Goal: Book appointment/travel/reservation

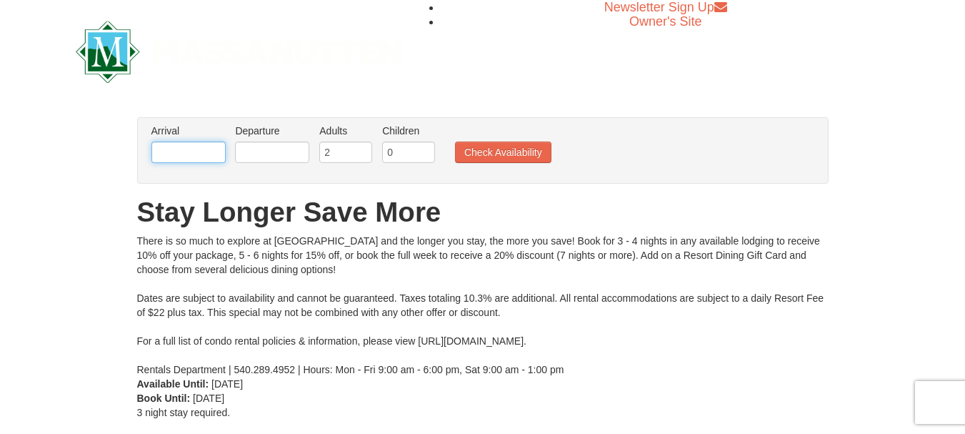
click at [175, 156] on input "text" at bounding box center [188, 151] width 74 height 21
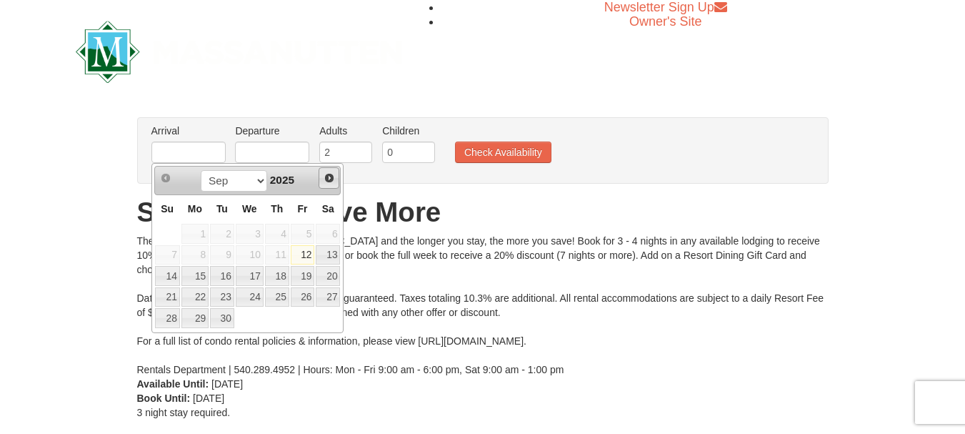
click at [331, 178] on span "Next" at bounding box center [329, 177] width 11 height 11
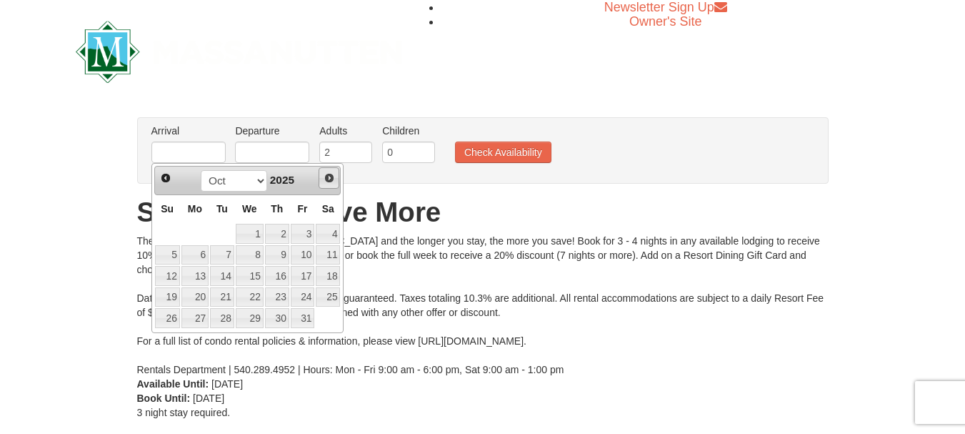
click at [331, 178] on span "Next" at bounding box center [329, 177] width 11 height 11
click at [169, 177] on span "Prev" at bounding box center [165, 177] width 11 height 11
click at [332, 296] on link "27" at bounding box center [328, 297] width 24 height 20
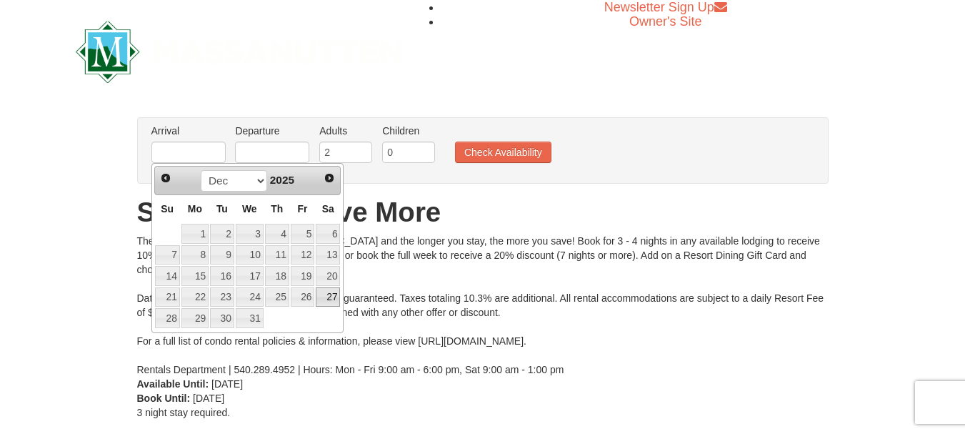
type input "[DATE]"
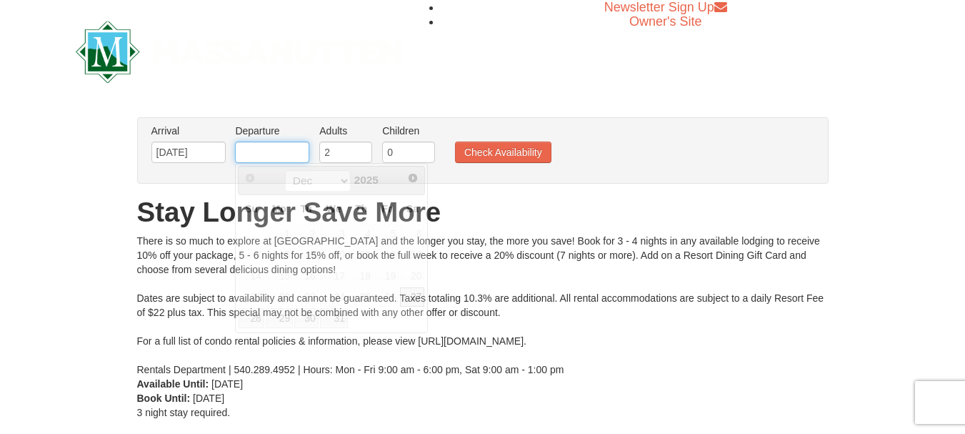
click at [266, 151] on input "text" at bounding box center [272, 151] width 74 height 21
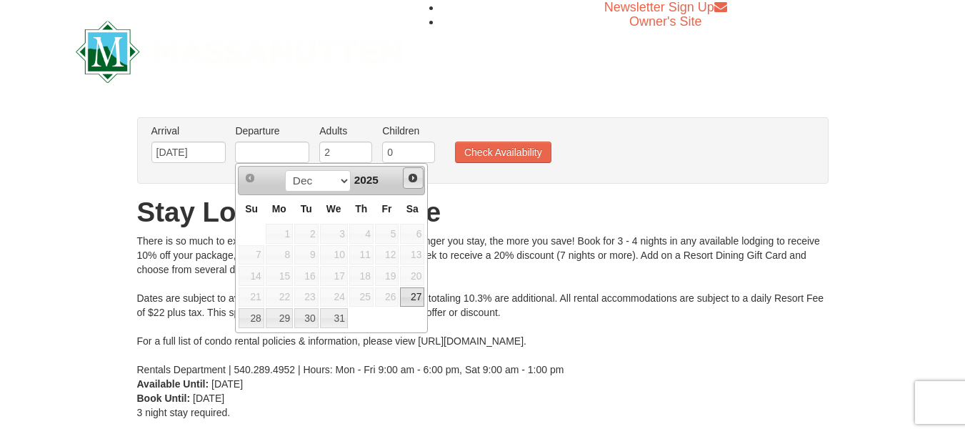
click at [419, 180] on link "Next" at bounding box center [413, 177] width 21 height 21
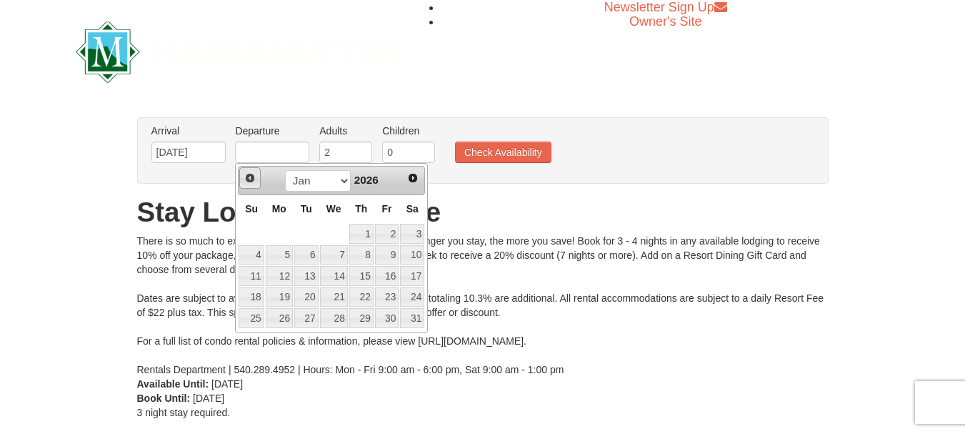
click at [253, 178] on span "Prev" at bounding box center [249, 177] width 11 height 11
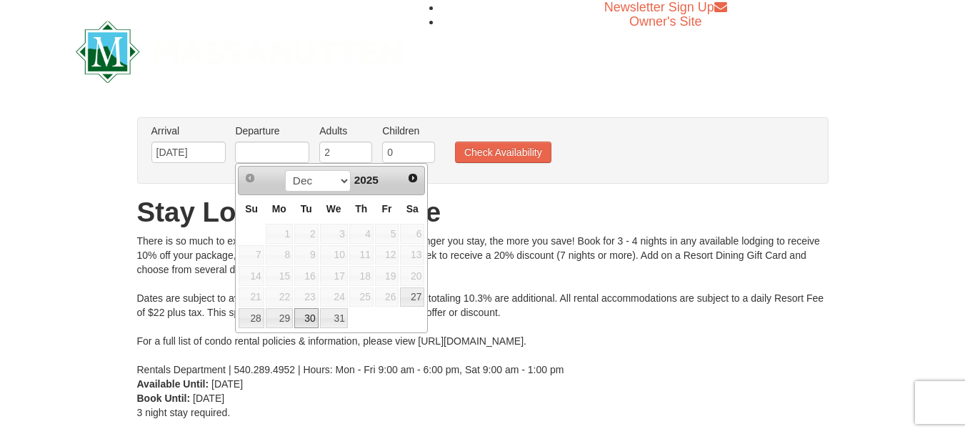
click at [307, 314] on link "30" at bounding box center [306, 318] width 24 height 20
type input "[DATE]"
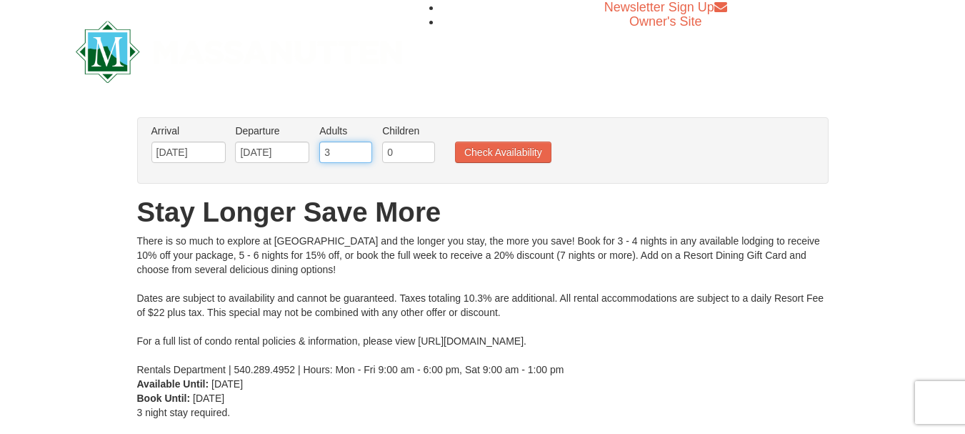
click at [360, 149] on input "3" at bounding box center [345, 151] width 53 height 21
type input "4"
click at [360, 149] on input "4" at bounding box center [345, 151] width 53 height 21
click at [425, 149] on input "1" at bounding box center [408, 151] width 53 height 21
click at [425, 149] on input "2" at bounding box center [408, 151] width 53 height 21
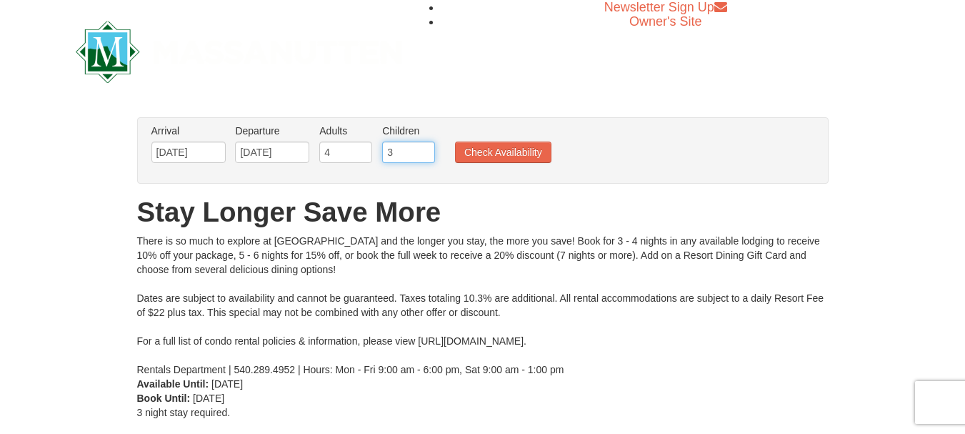
click at [425, 149] on input "3" at bounding box center [408, 151] width 53 height 21
type input "4"
click at [425, 149] on input "4" at bounding box center [408, 151] width 53 height 21
click at [482, 156] on button "Check Availability" at bounding box center [503, 151] width 96 height 21
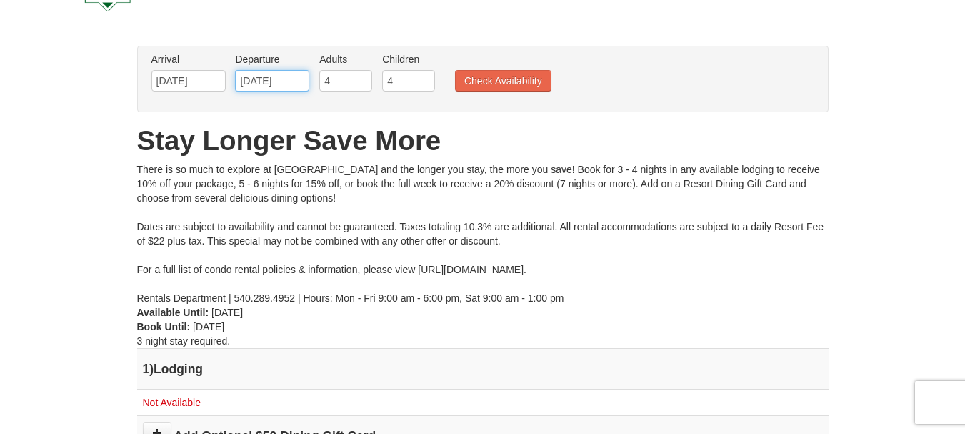
click at [300, 82] on input "[DATE]" at bounding box center [272, 80] width 74 height 21
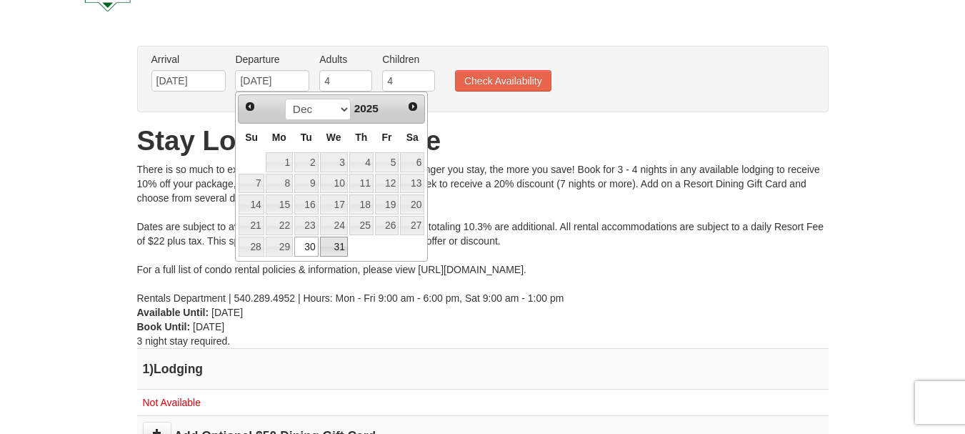
click at [331, 245] on link "31" at bounding box center [334, 247] width 28 height 20
type input "12/31/2025"
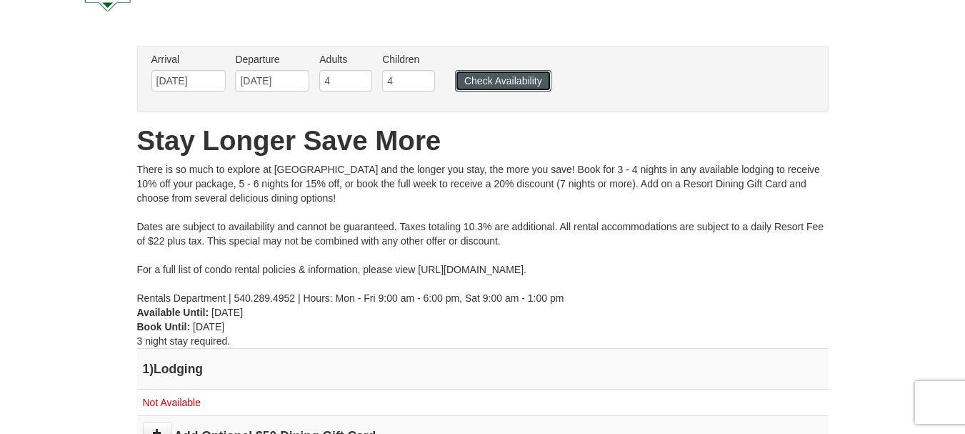
click at [485, 83] on button "Check Availability" at bounding box center [503, 80] width 96 height 21
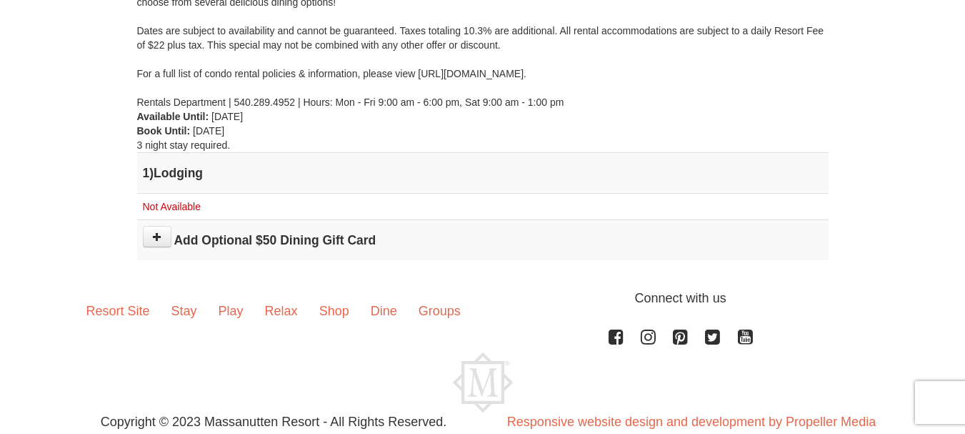
scroll to position [312, 0]
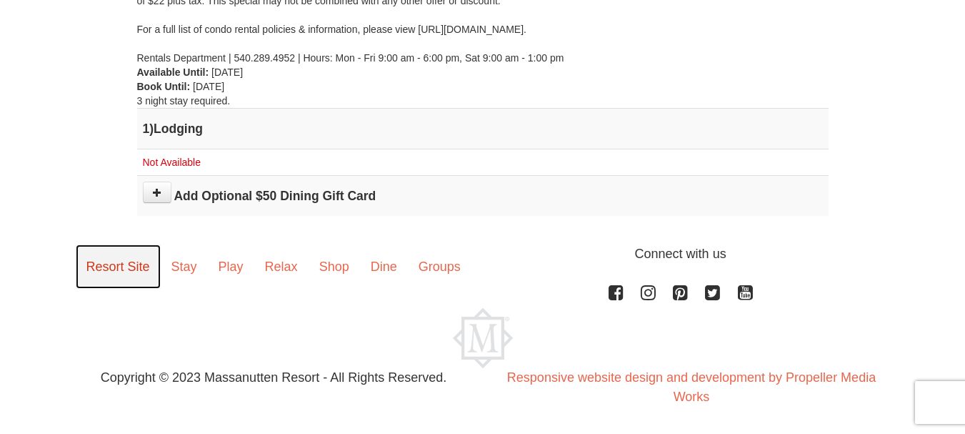
click at [136, 267] on link "Resort Site" at bounding box center [118, 266] width 85 height 44
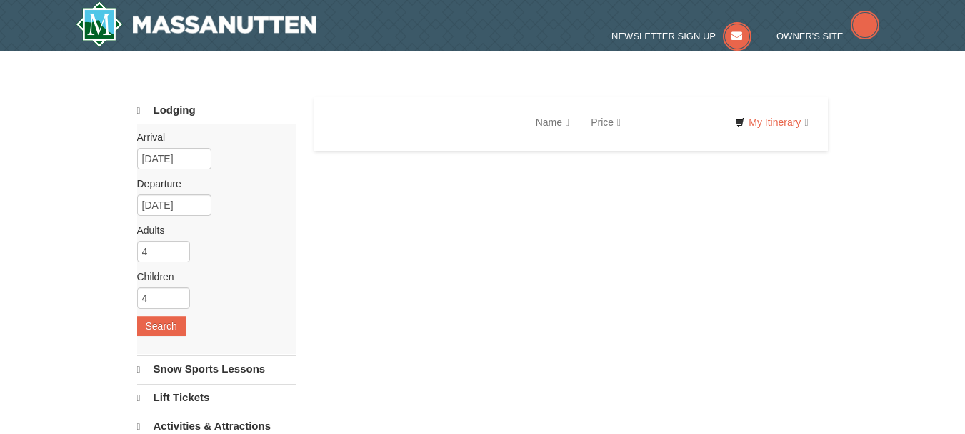
select select "9"
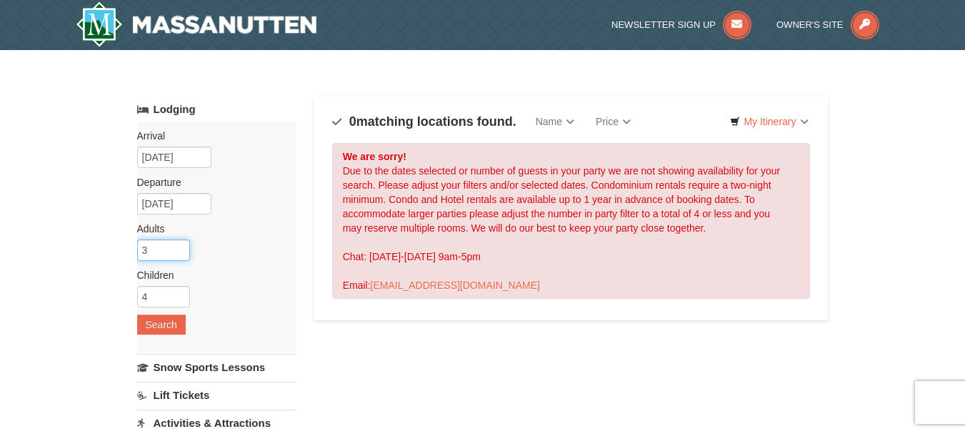
click at [176, 251] on input "3" at bounding box center [163, 249] width 53 height 21
click at [178, 247] on input "4" at bounding box center [163, 249] width 53 height 21
click at [179, 254] on input "3" at bounding box center [163, 249] width 53 height 21
type input "2"
click at [179, 254] on input "2" at bounding box center [163, 249] width 53 height 21
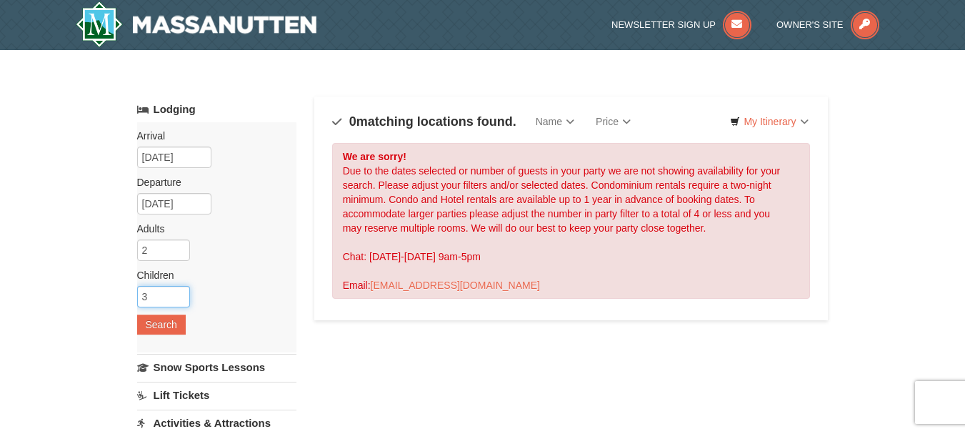
click at [176, 300] on input "3" at bounding box center [163, 296] width 53 height 21
type input "2"
click at [176, 300] on input "2" at bounding box center [163, 296] width 53 height 21
click at [166, 321] on button "Search" at bounding box center [161, 324] width 49 height 20
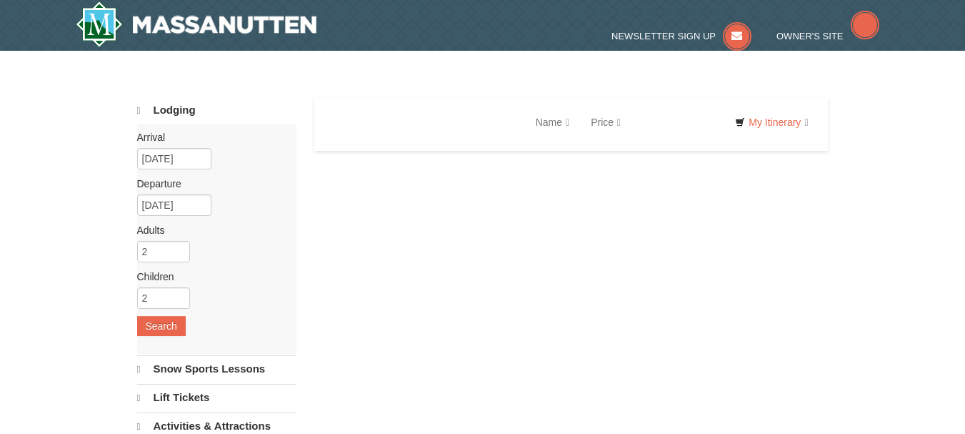
select select "9"
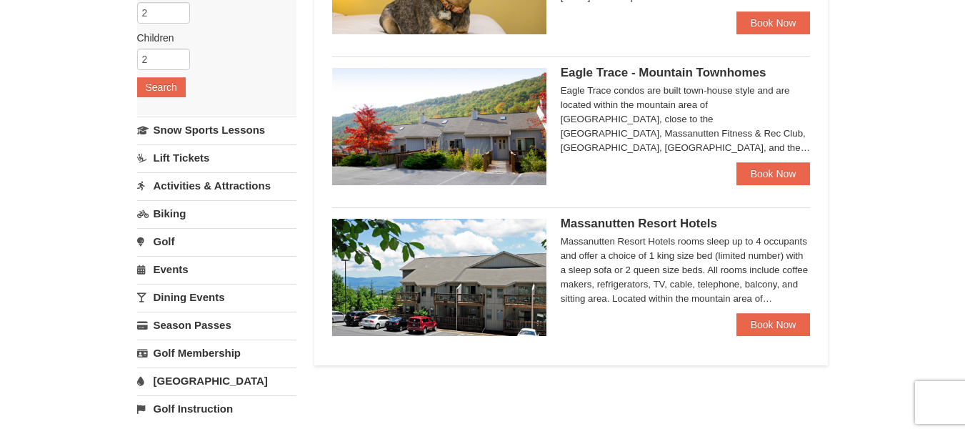
scroll to position [214, 0]
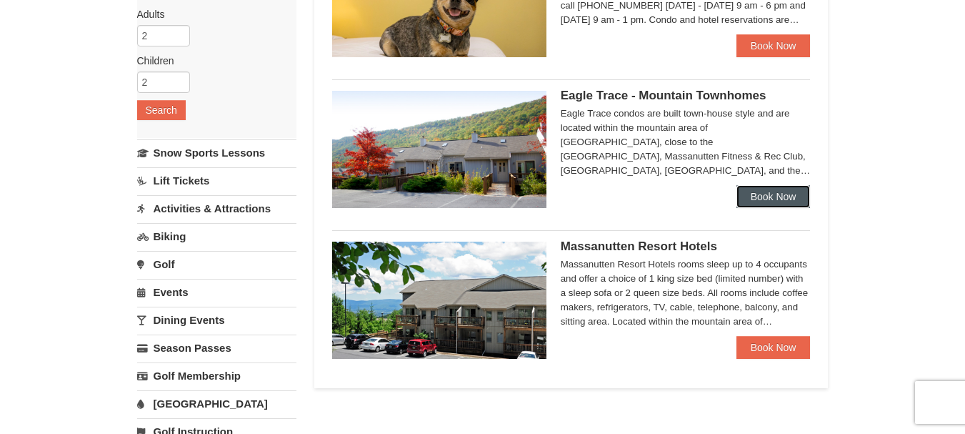
click at [791, 197] on link "Book Now" at bounding box center [774, 196] width 74 height 23
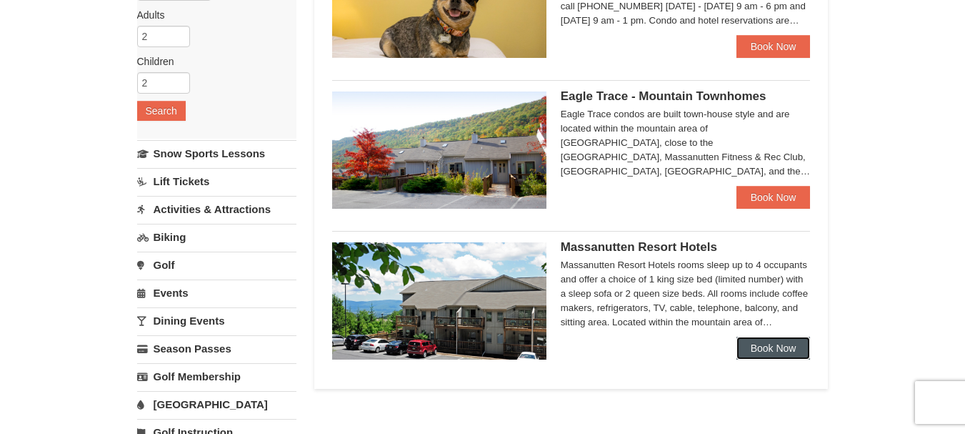
click at [791, 347] on link "Book Now" at bounding box center [774, 348] width 74 height 23
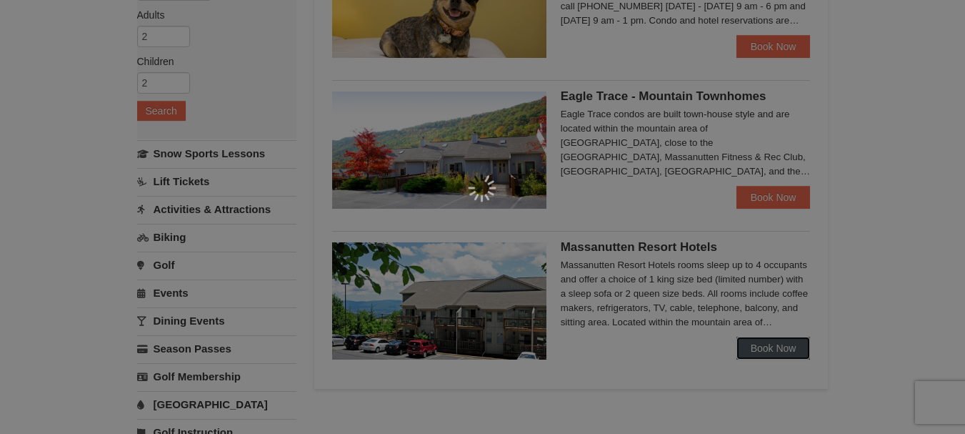
scroll to position [214, 0]
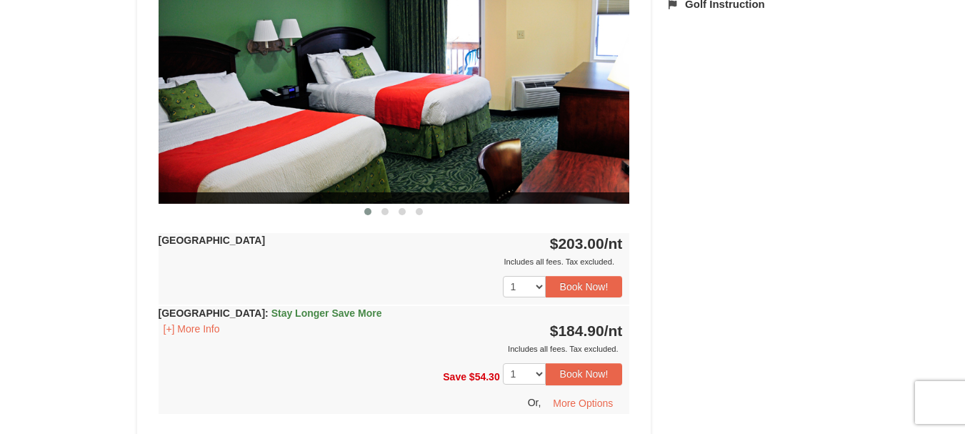
scroll to position [643, 0]
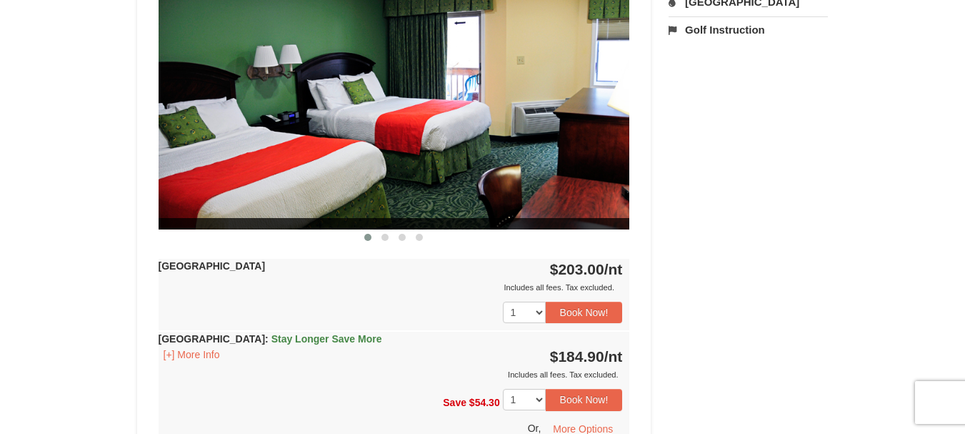
click at [620, 112] on img at bounding box center [395, 100] width 472 height 258
click at [582, 307] on button "Book Now!" at bounding box center [584, 312] width 77 height 21
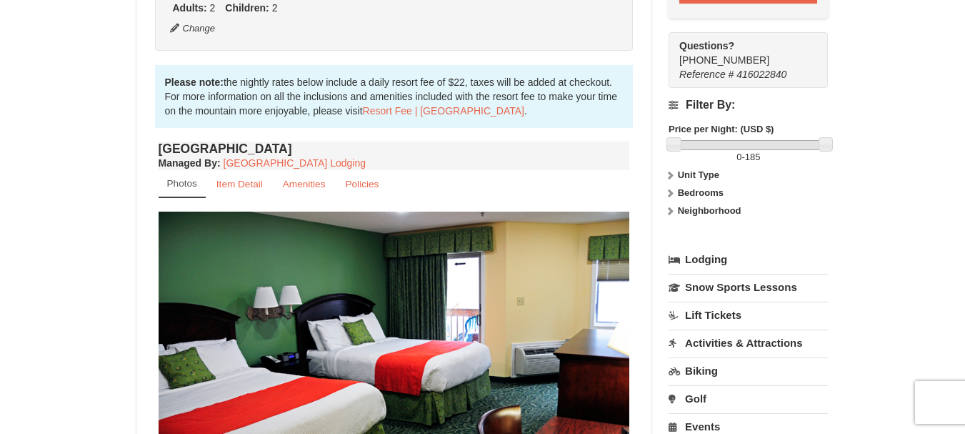
scroll to position [497, 0]
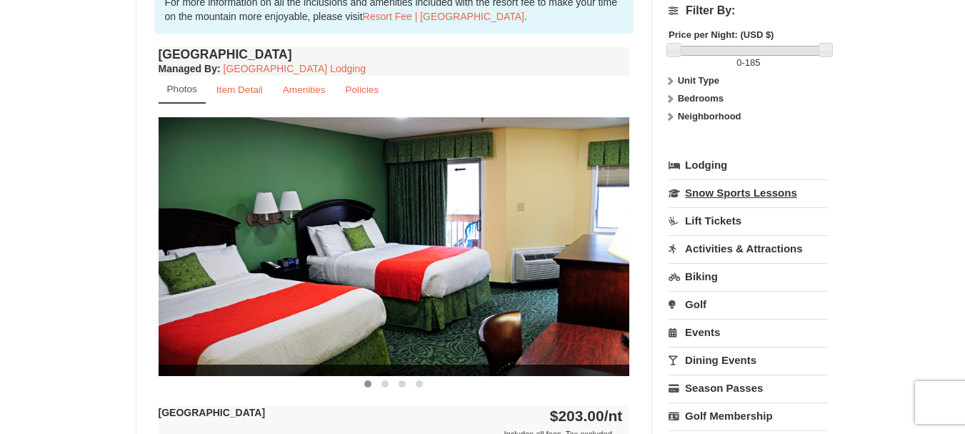
click at [706, 194] on link "Snow Sports Lessons" at bounding box center [748, 192] width 159 height 26
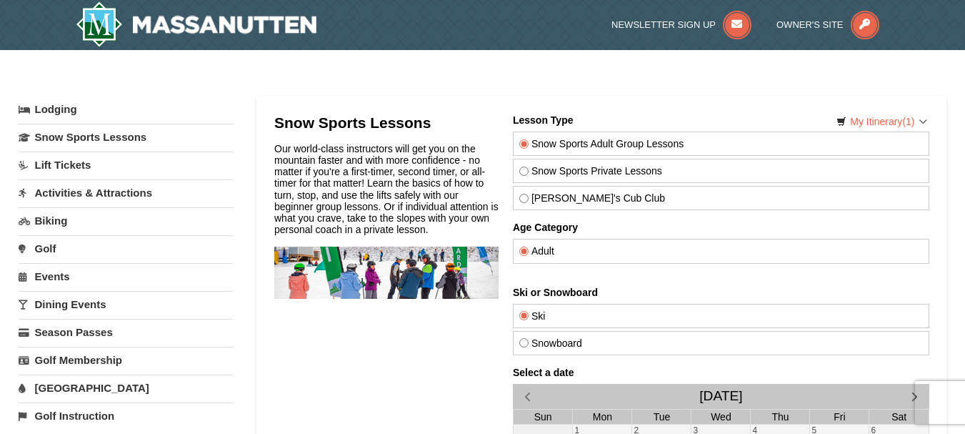
click at [522, 197] on input "Theo's Cub Club" at bounding box center [523, 198] width 9 height 9
radio input "true"
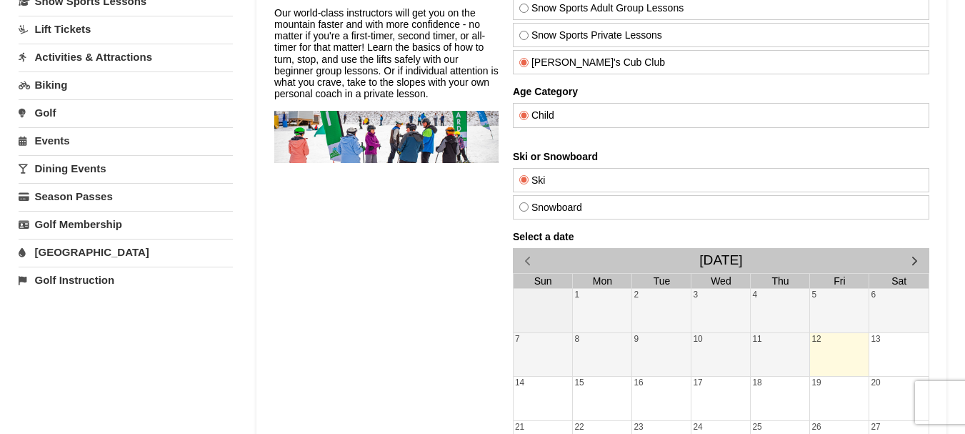
scroll to position [71, 0]
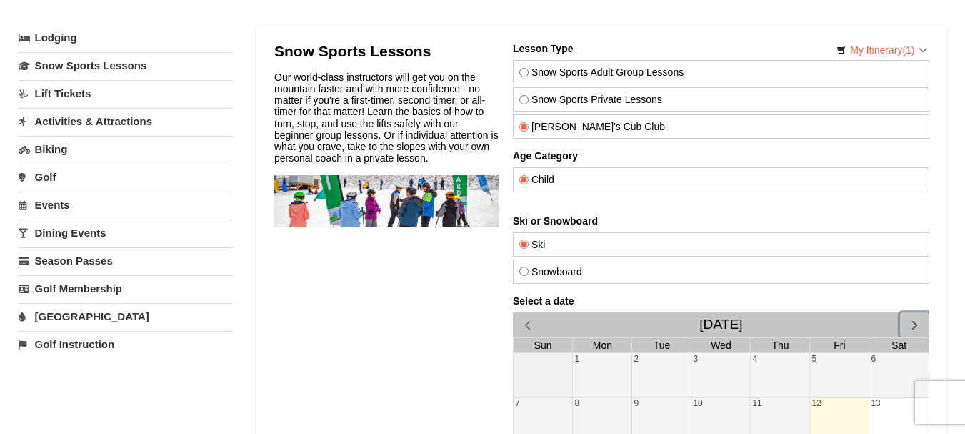
click at [915, 324] on span "button" at bounding box center [914, 324] width 15 height 15
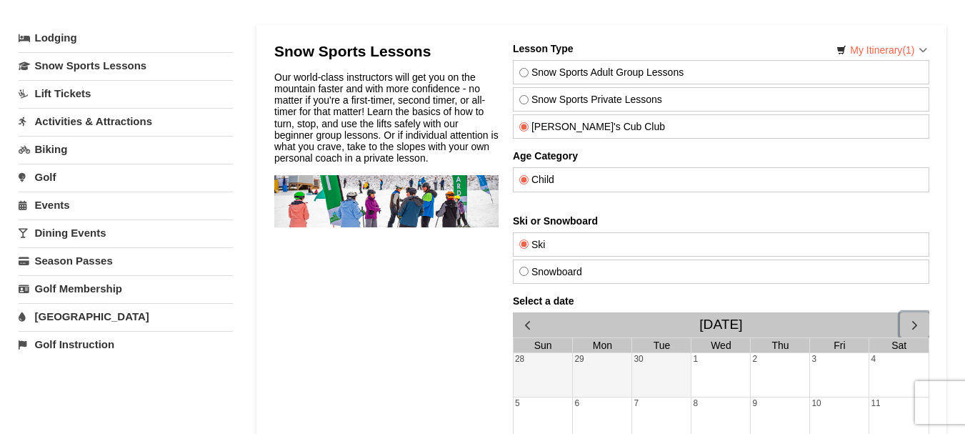
click at [915, 324] on span "button" at bounding box center [914, 324] width 15 height 15
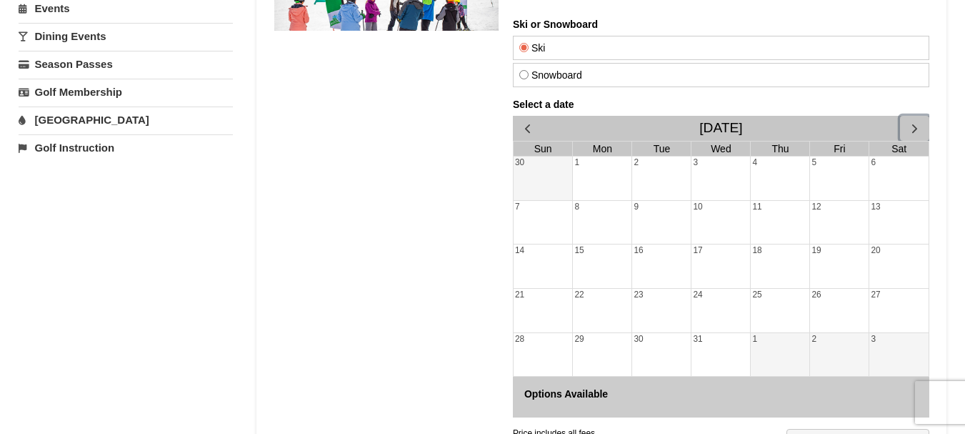
scroll to position [286, 0]
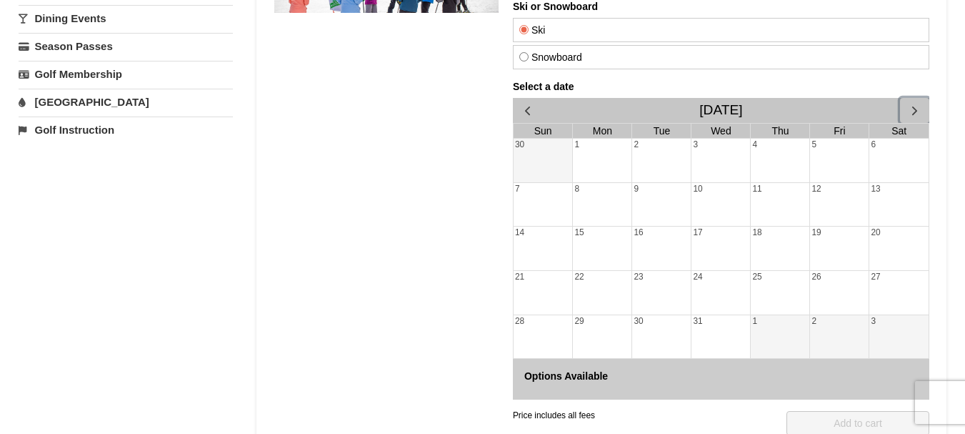
click at [877, 280] on div "27" at bounding box center [898, 293] width 59 height 44
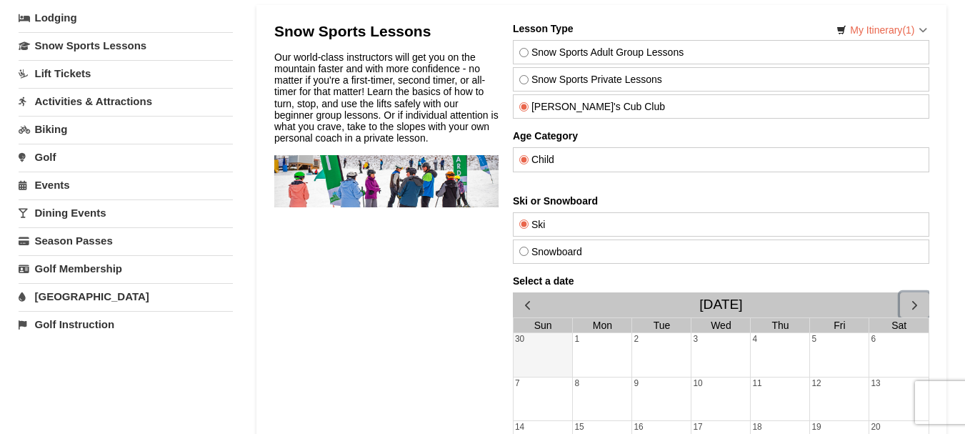
scroll to position [143, 0]
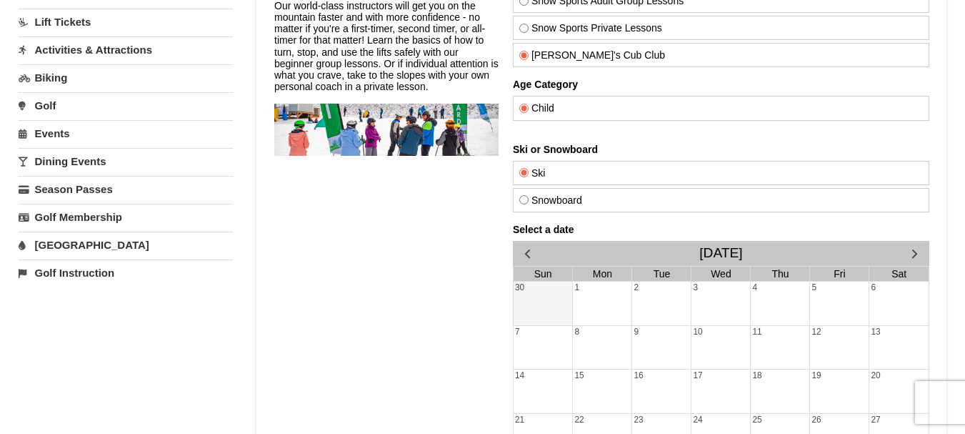
click at [524, 196] on input "Snowboard" at bounding box center [523, 199] width 9 height 9
radio input "true"
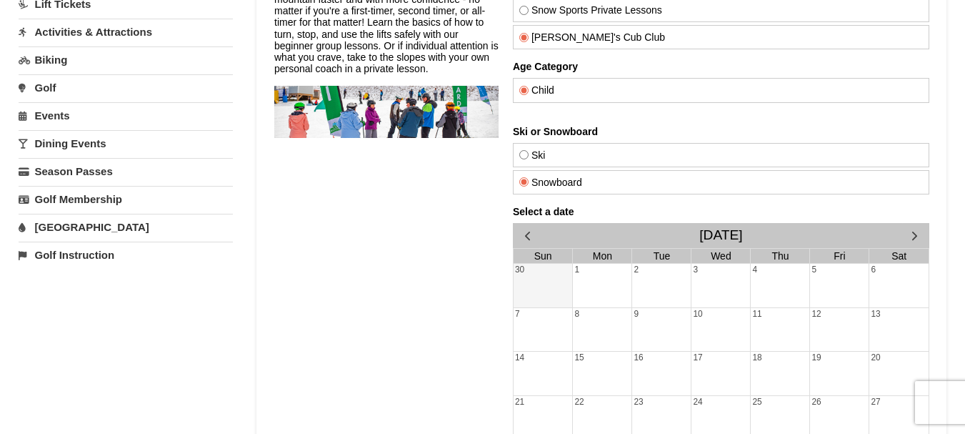
scroll to position [0, 0]
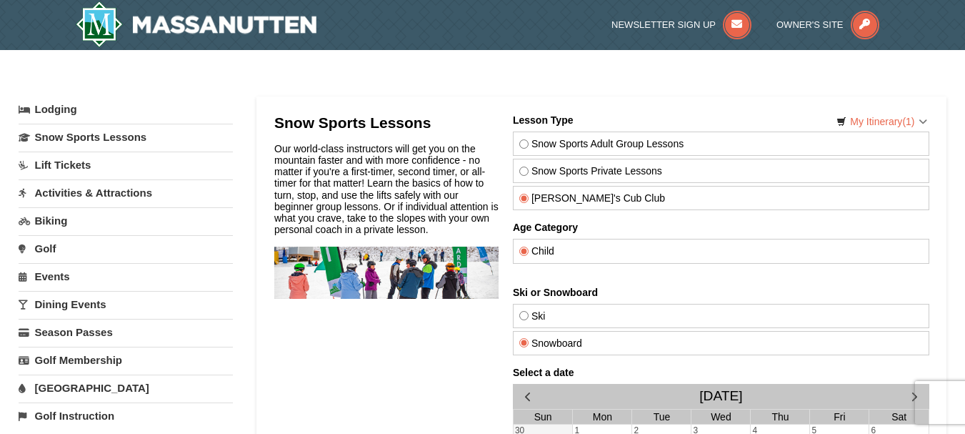
click at [523, 169] on input "Snow Sports Private Lessons" at bounding box center [523, 170] width 9 height 9
radio input "true"
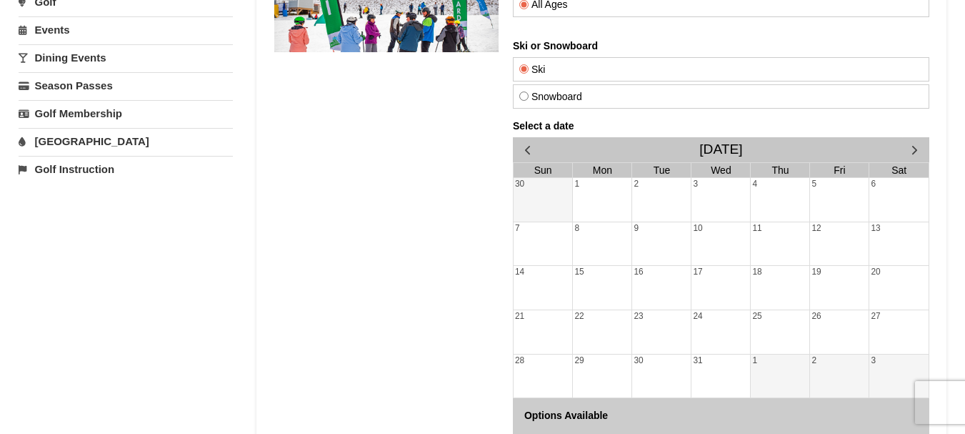
scroll to position [214, 0]
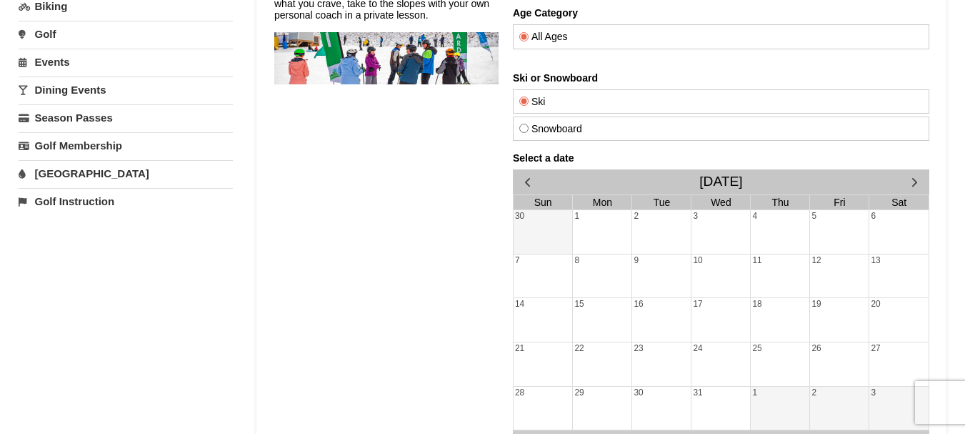
click at [519, 128] on input "Snowboard" at bounding box center [523, 128] width 9 height 9
radio input "true"
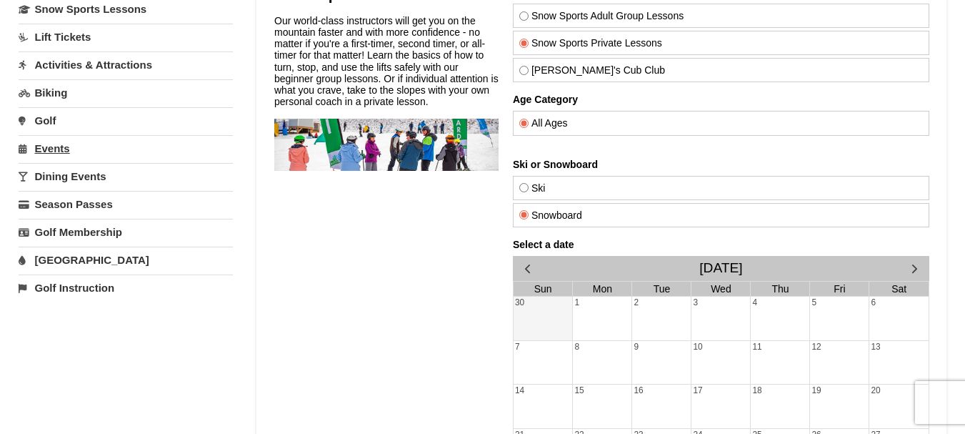
scroll to position [143, 0]
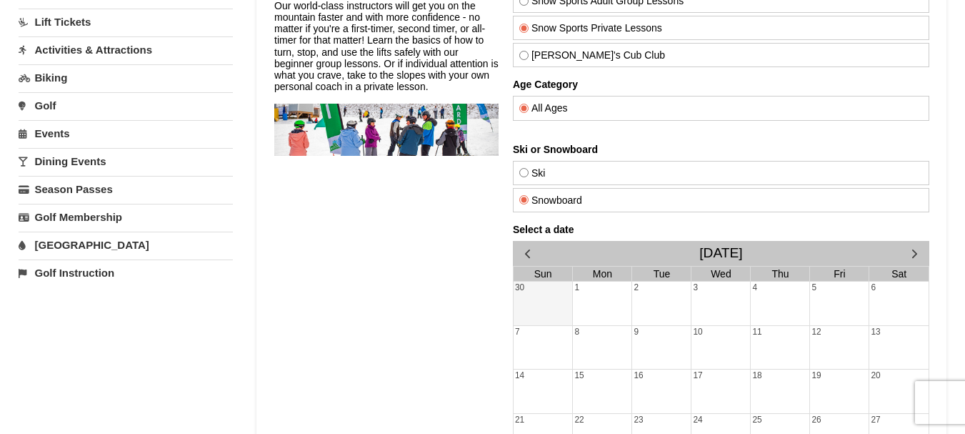
click at [81, 247] on link "[GEOGRAPHIC_DATA]" at bounding box center [126, 245] width 214 height 26
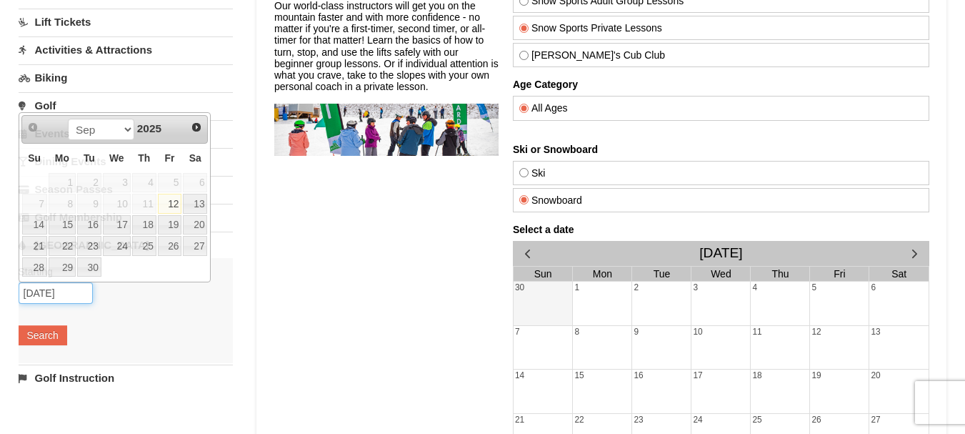
click at [44, 297] on input "09/12/2025" at bounding box center [56, 292] width 74 height 21
click at [196, 125] on span "Next" at bounding box center [196, 126] width 11 height 11
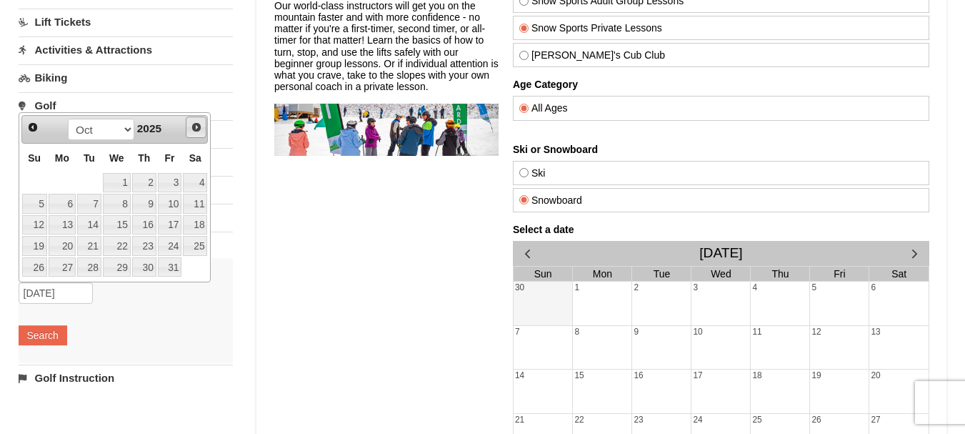
click at [196, 125] on span "Next" at bounding box center [196, 126] width 11 height 11
click at [34, 266] on link "28" at bounding box center [34, 267] width 25 height 20
type input "[DATE]"
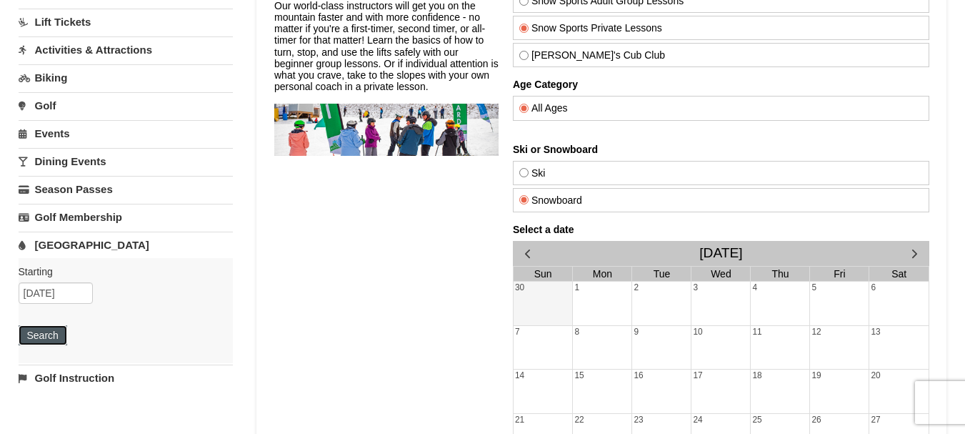
click at [35, 333] on button "Search" at bounding box center [43, 335] width 49 height 20
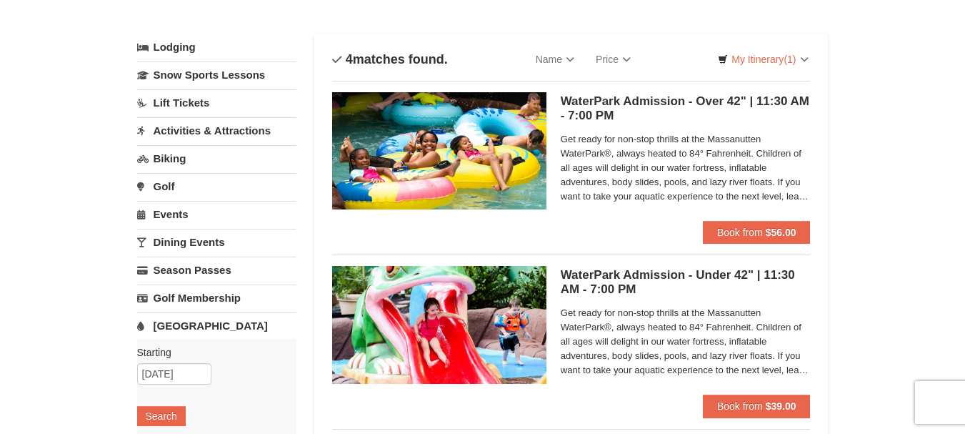
scroll to position [16, 0]
